Goal: Obtain resource: Download file/media

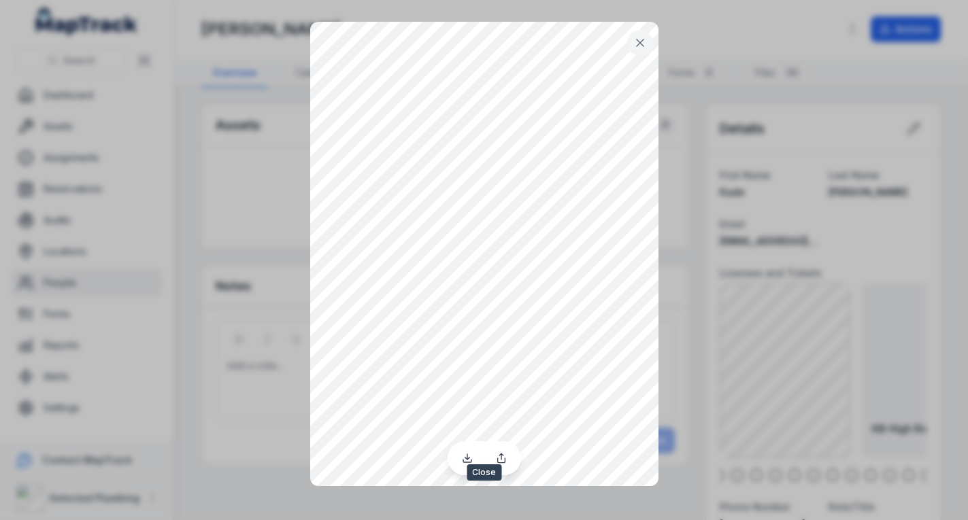
click at [635, 47] on icon at bounding box center [640, 43] width 14 height 14
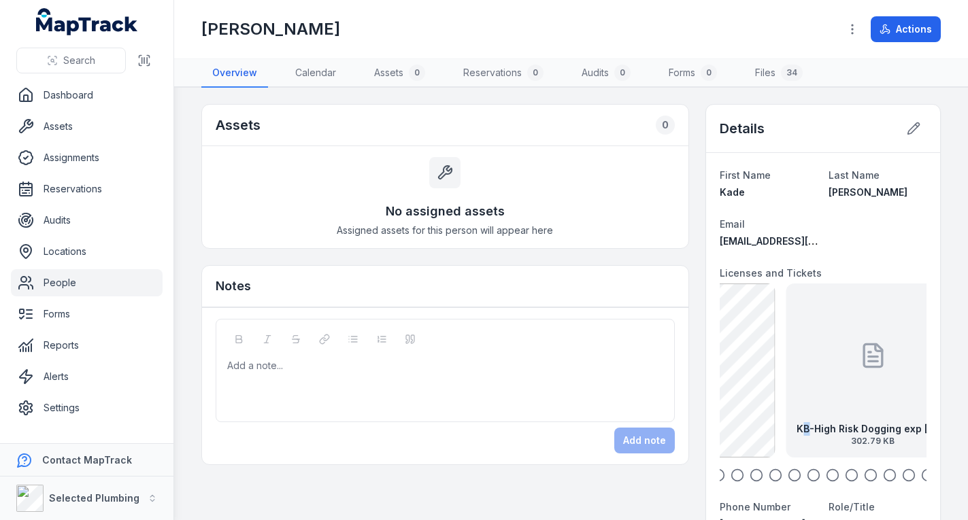
drag, startPoint x: 876, startPoint y: 394, endPoint x: 782, endPoint y: 393, distance: 93.2
click at [786, 393] on div "KB-High Risk Dogging exp 13.12.29 302.79 KB" at bounding box center [873, 371] width 174 height 174
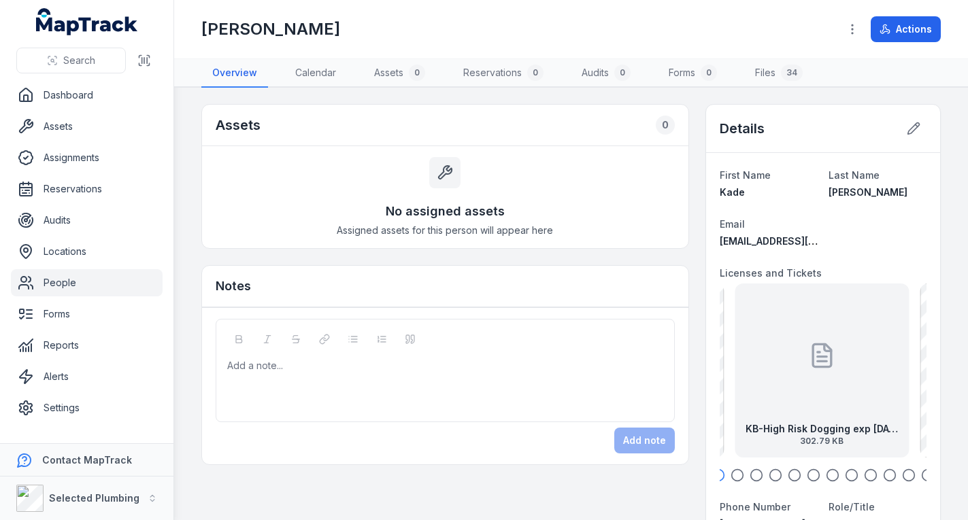
click at [786, 386] on div "KB-High Risk Dogging exp 13.12.29 302.79 KB" at bounding box center [822, 371] width 174 height 174
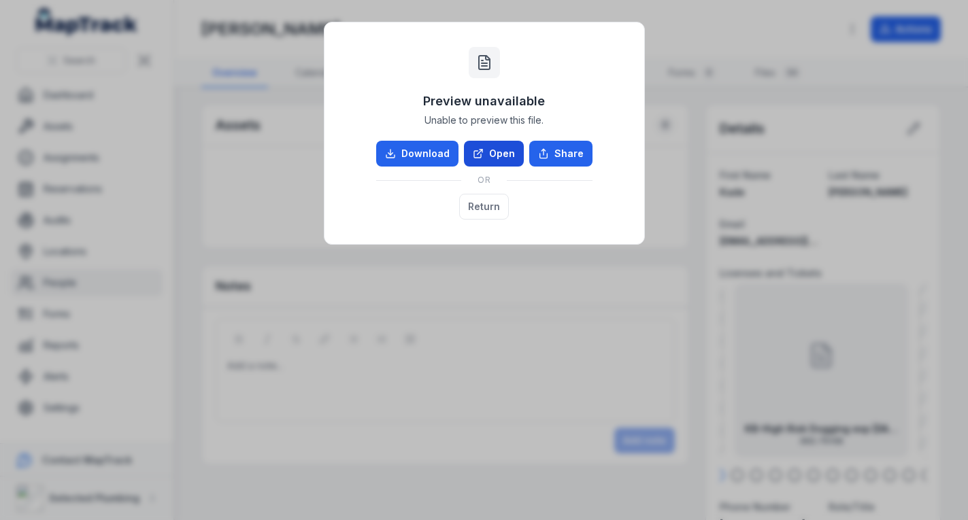
click at [501, 154] on link "Open" at bounding box center [494, 154] width 60 height 26
click at [473, 201] on button "Return" at bounding box center [484, 207] width 50 height 26
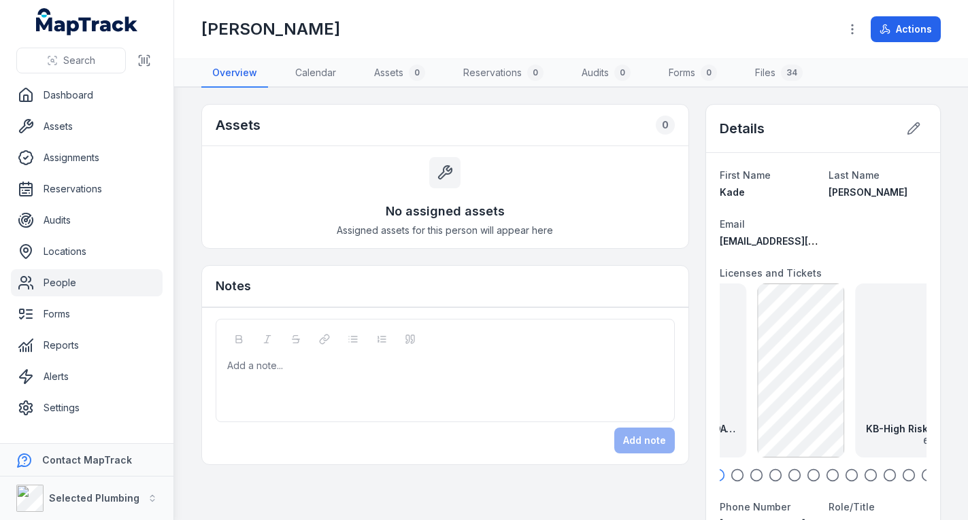
drag, startPoint x: 864, startPoint y: 382, endPoint x: 702, endPoint y: 384, distance: 161.9
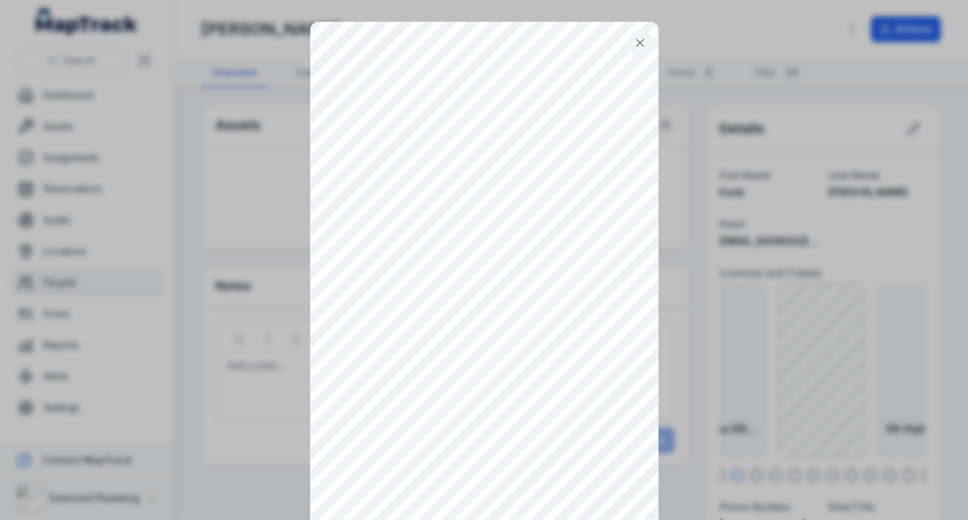
scroll to position [68, 0]
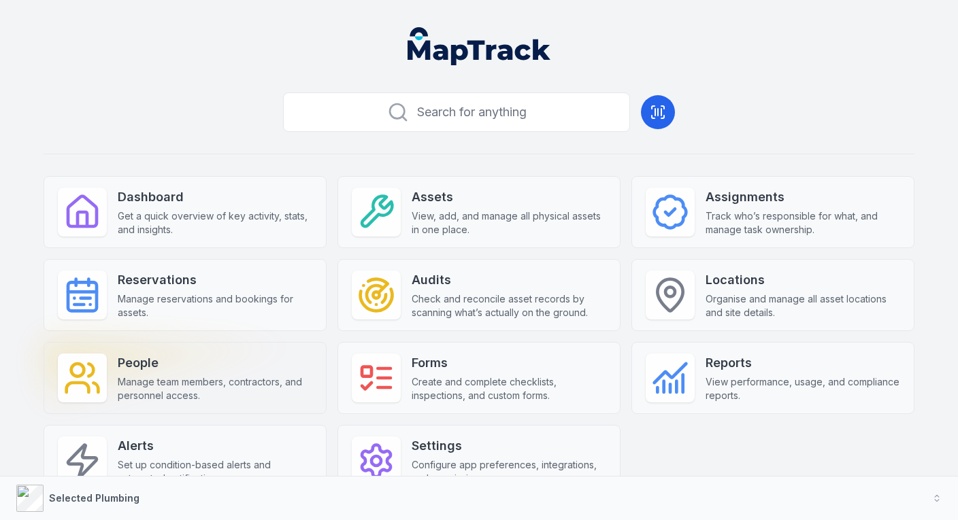
click at [193, 364] on strong "People" at bounding box center [215, 363] width 195 height 19
